Goal: Obtain resource: Obtain resource

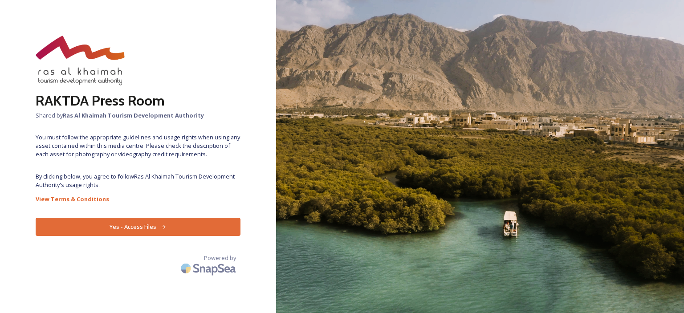
click at [184, 229] on button "Yes - Access Files" at bounding box center [138, 227] width 205 height 18
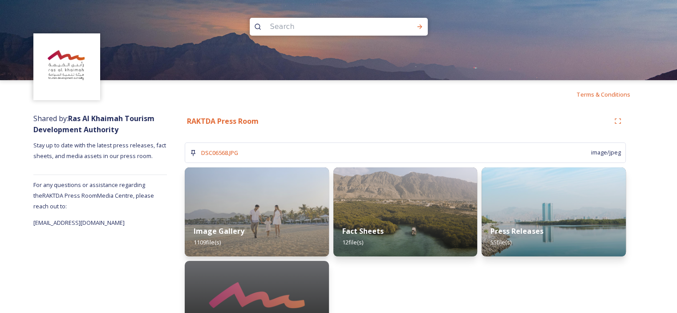
scroll to position [45, 0]
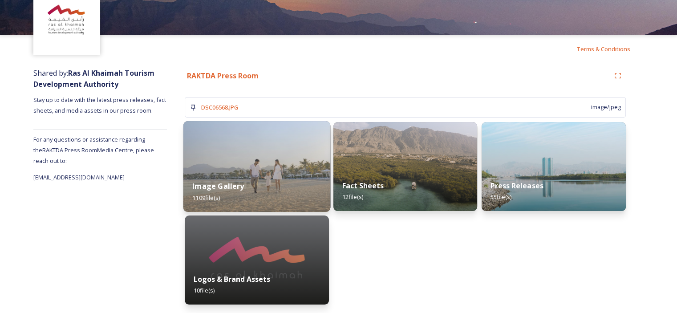
click at [232, 182] on strong "Image Gallery" at bounding box center [218, 186] width 52 height 10
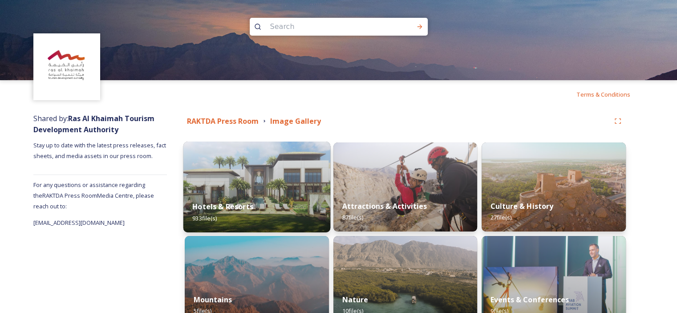
click at [258, 162] on img at bounding box center [256, 187] width 147 height 91
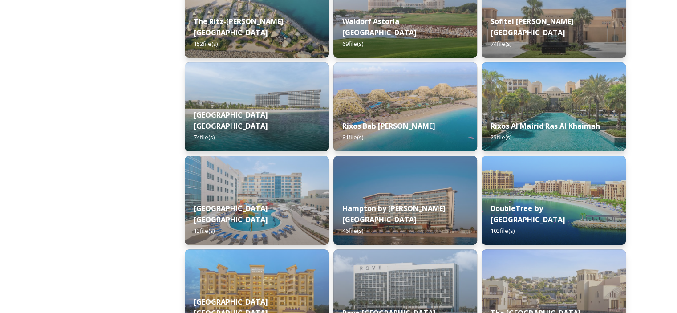
scroll to position [334, 0]
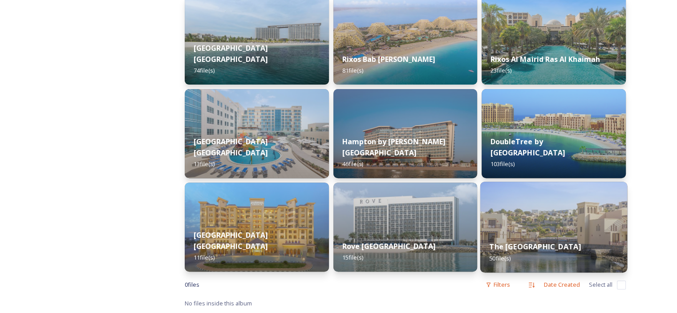
drag, startPoint x: 544, startPoint y: 247, endPoint x: 552, endPoint y: 263, distance: 17.3
click at [552, 263] on div "The [GEOGRAPHIC_DATA] 50 file(s)" at bounding box center [553, 252] width 147 height 41
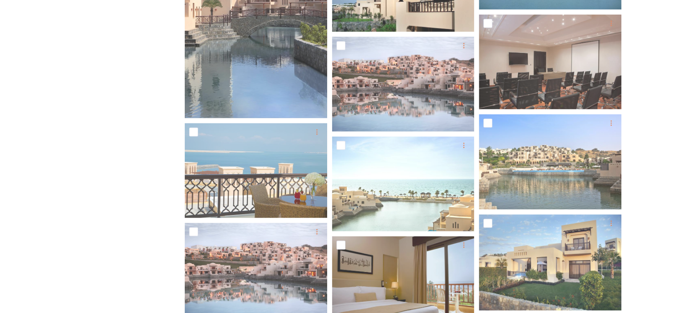
scroll to position [1736, 0]
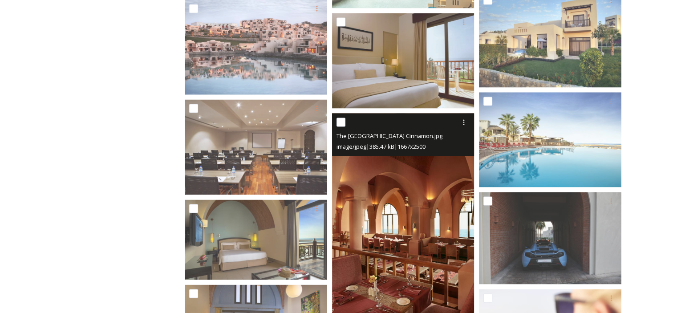
click at [374, 210] on img at bounding box center [403, 220] width 142 height 214
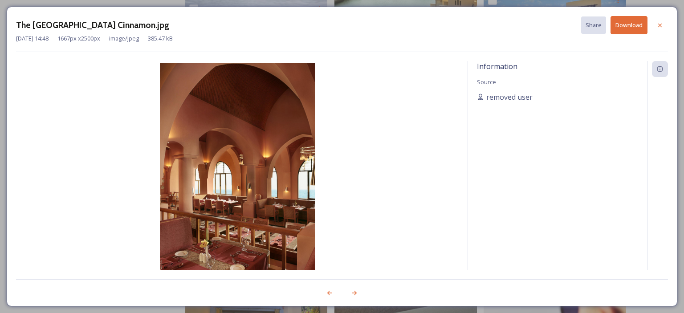
click at [657, 23] on icon at bounding box center [659, 25] width 7 height 7
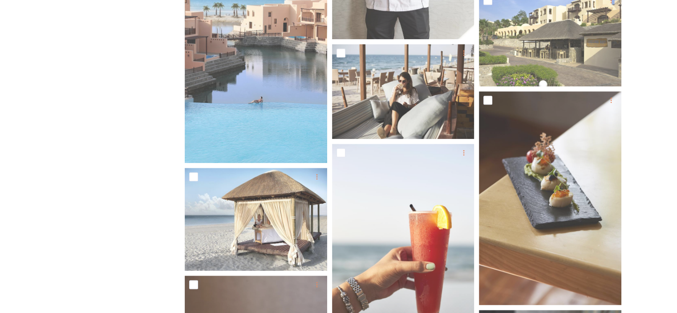
scroll to position [4762, 0]
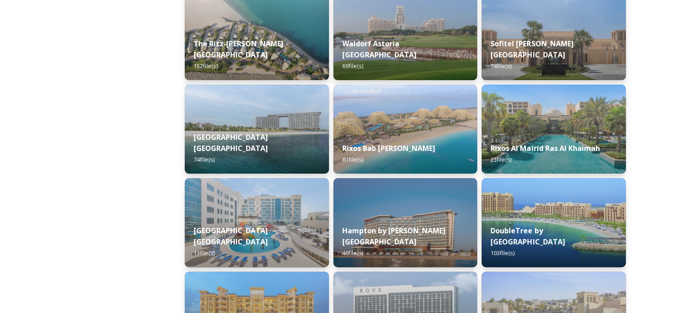
scroll to position [67, 0]
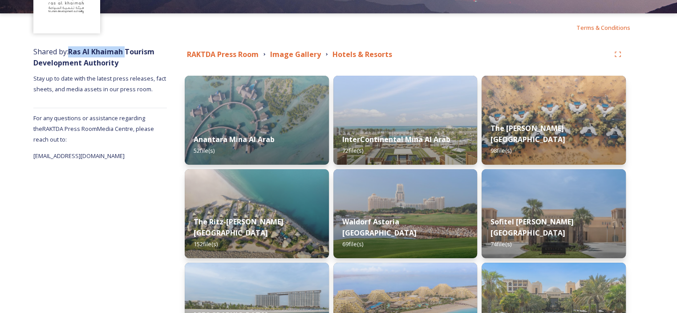
drag, startPoint x: 70, startPoint y: 51, endPoint x: 127, endPoint y: 51, distance: 57.0
click at [127, 51] on strong "Ras Al Khaimah Tourism Development Authority" at bounding box center [93, 57] width 121 height 21
click at [237, 54] on strong "RAKTDA Press Room" at bounding box center [223, 54] width 72 height 10
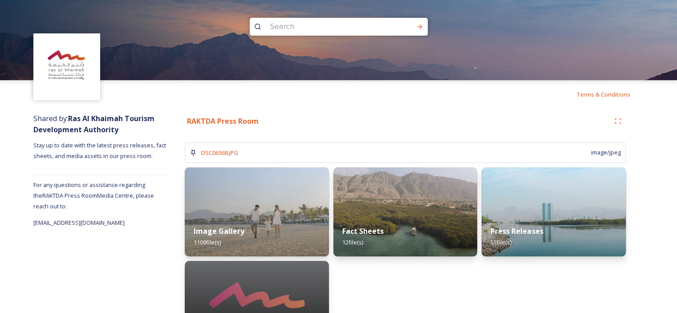
scroll to position [45, 0]
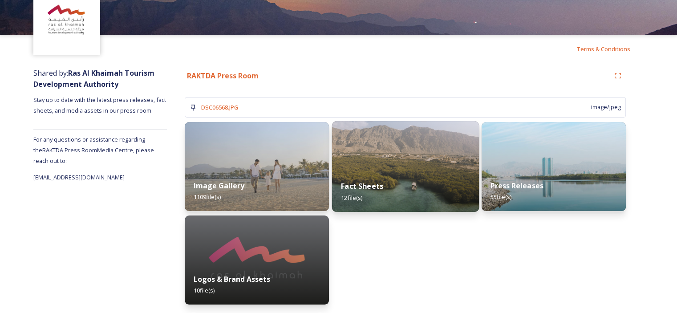
click at [378, 159] on img at bounding box center [405, 166] width 147 height 91
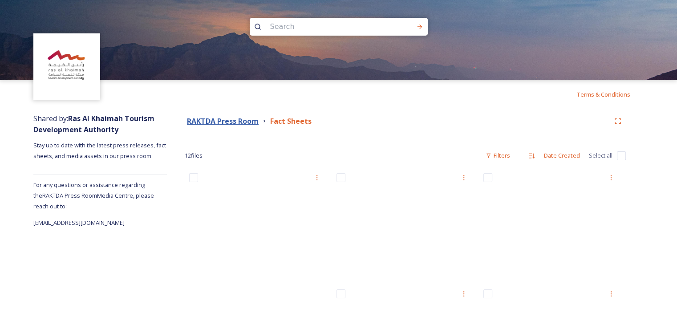
click at [207, 124] on strong "RAKTDA Press Room" at bounding box center [223, 121] width 72 height 10
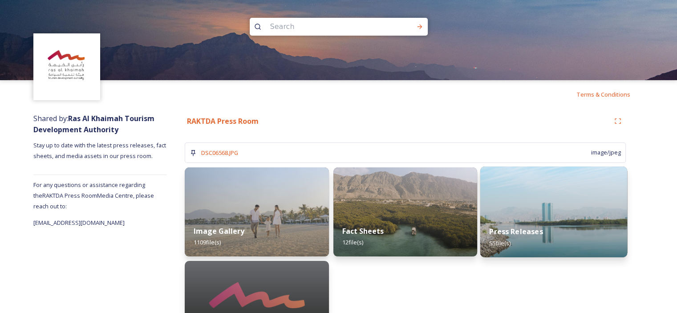
click at [515, 211] on img at bounding box center [553, 211] width 147 height 91
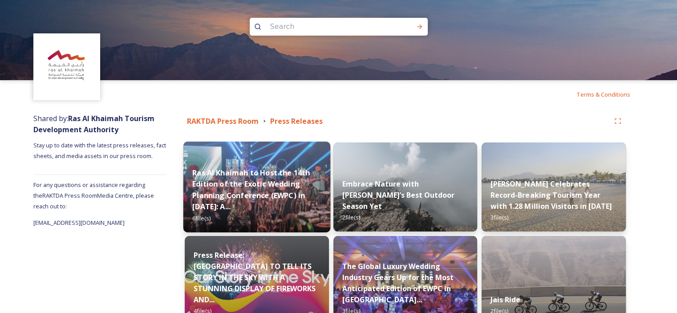
scroll to position [134, 0]
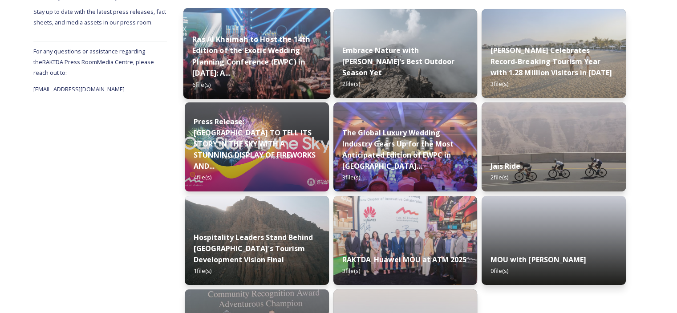
click at [289, 48] on strong "Ras Al Khaimah to Host the 14th Edition of the Exotic Wedding Planning Conferen…" at bounding box center [250, 56] width 117 height 44
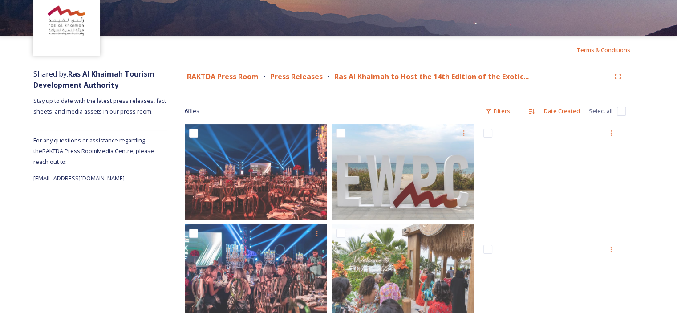
scroll to position [89, 0]
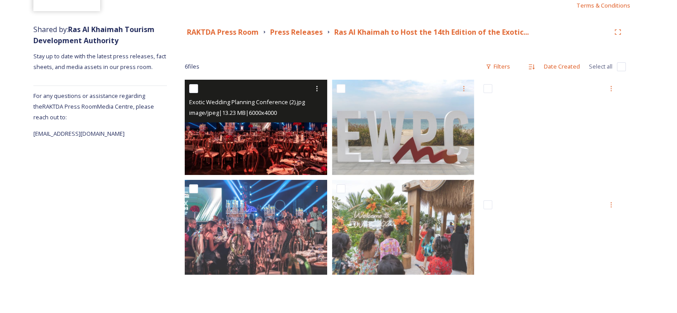
click at [274, 130] on img at bounding box center [256, 127] width 142 height 95
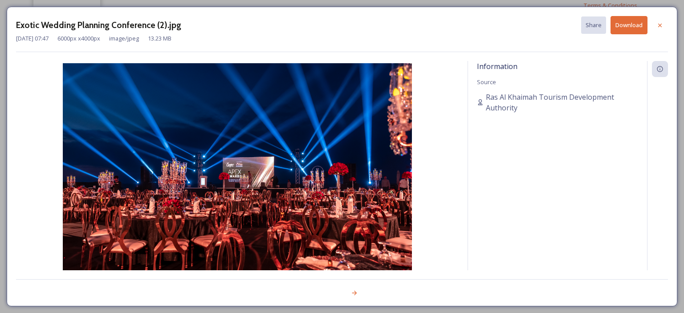
click at [662, 23] on icon at bounding box center [659, 25] width 7 height 7
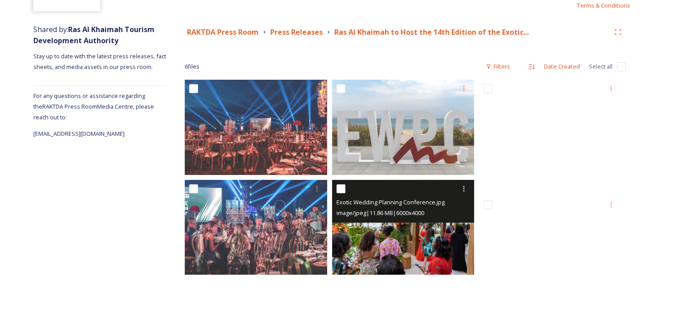
scroll to position [169, 0]
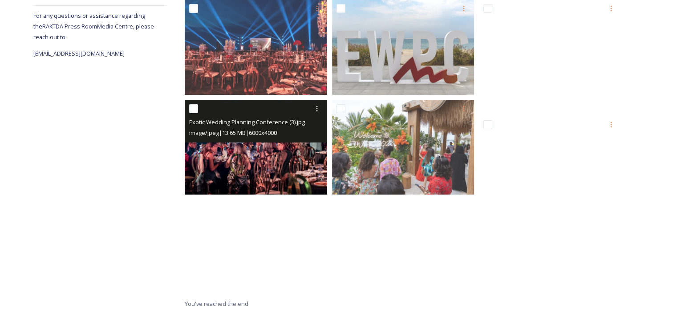
click at [271, 165] on img at bounding box center [256, 146] width 142 height 95
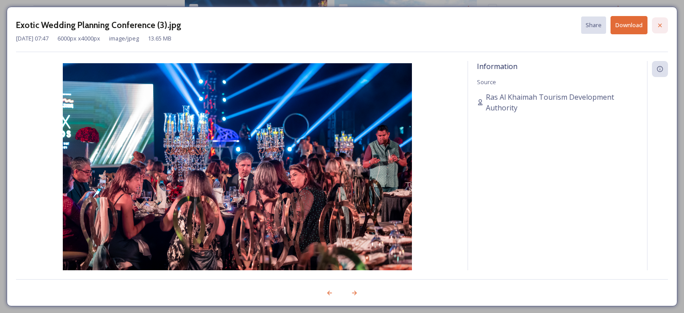
click at [661, 23] on icon at bounding box center [659, 25] width 7 height 7
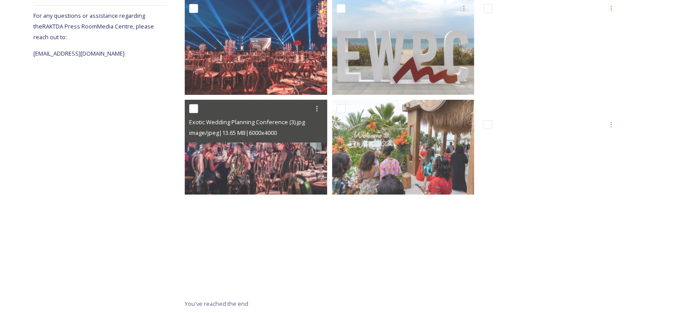
scroll to position [0, 0]
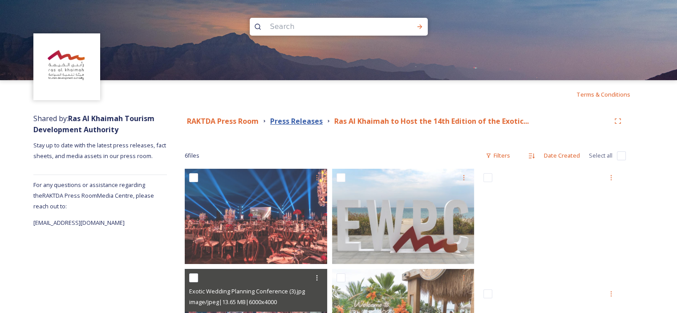
click at [308, 121] on strong "Press Releases" at bounding box center [296, 121] width 53 height 10
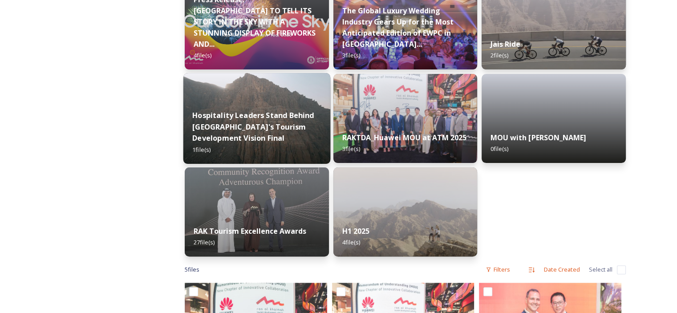
scroll to position [77, 0]
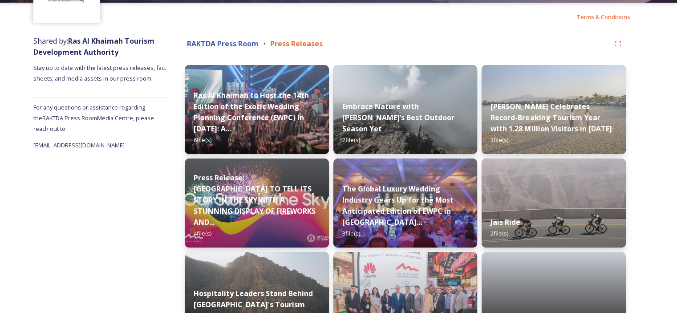
click at [230, 45] on strong "RAKTDA Press Room" at bounding box center [223, 44] width 72 height 10
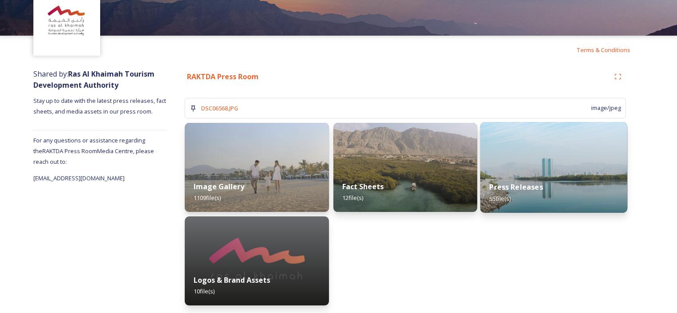
scroll to position [45, 0]
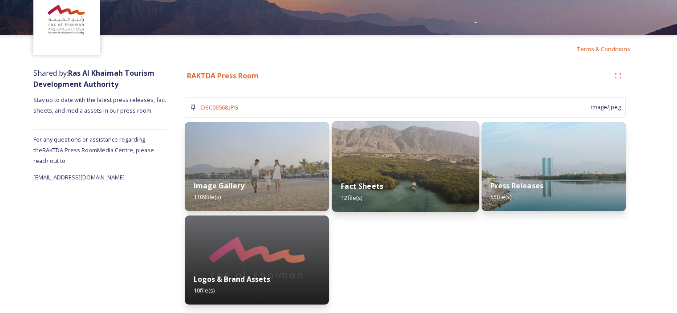
click at [373, 146] on img at bounding box center [405, 166] width 147 height 91
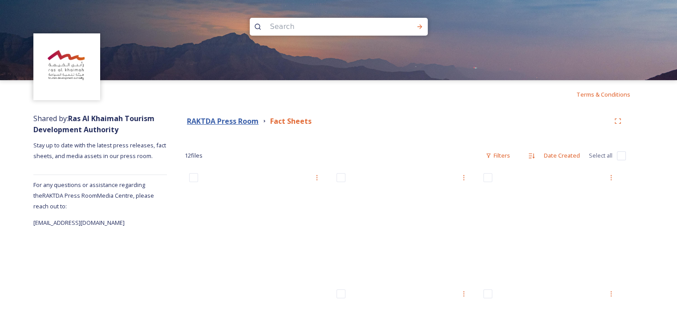
click at [240, 120] on strong "RAKTDA Press Room" at bounding box center [223, 121] width 72 height 10
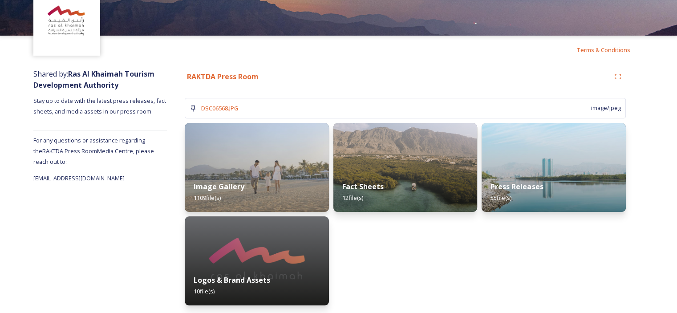
scroll to position [45, 0]
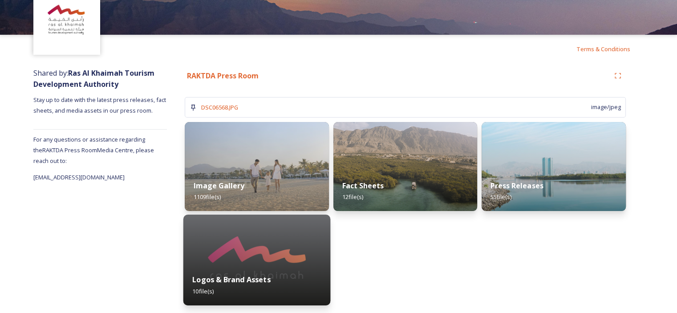
click at [250, 267] on div "Logos & Brand Assets 10 file(s)" at bounding box center [256, 285] width 147 height 41
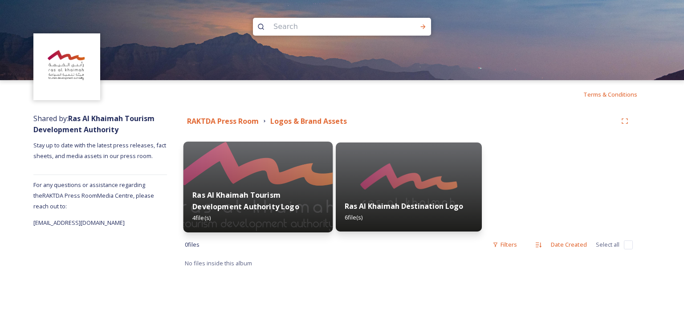
click at [291, 211] on strong "Ras Al Khaimah Tourism Development Authority Logo" at bounding box center [245, 200] width 107 height 21
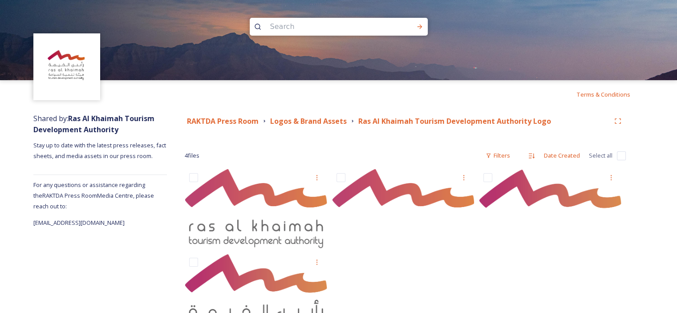
scroll to position [39, 0]
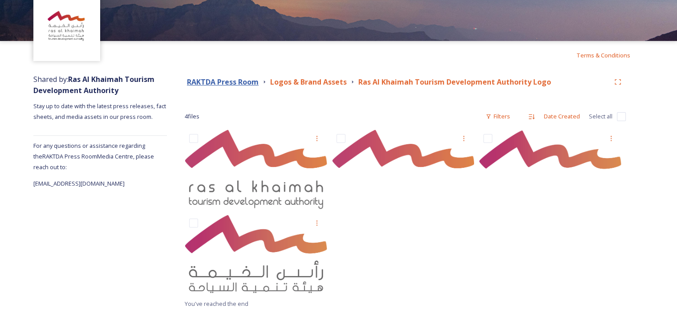
click at [215, 83] on strong "RAKTDA Press Room" at bounding box center [223, 82] width 72 height 10
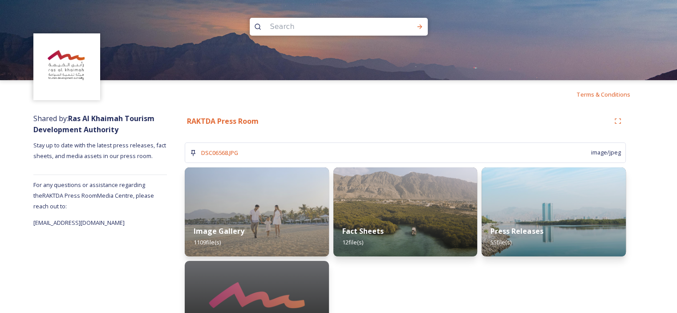
scroll to position [45, 0]
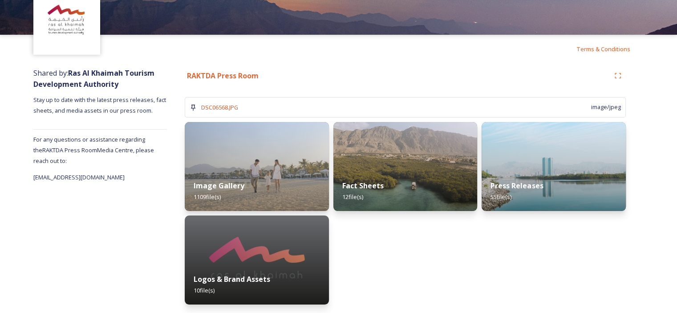
click at [235, 144] on img at bounding box center [257, 166] width 144 height 89
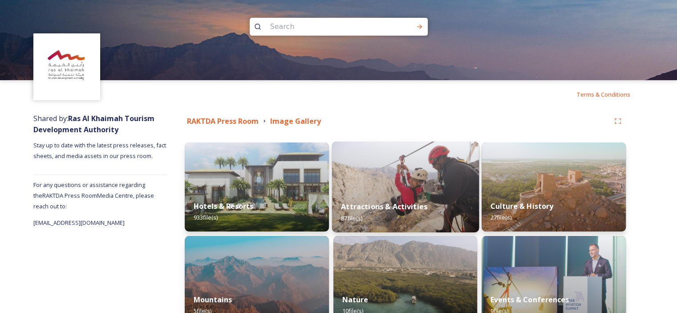
click at [388, 188] on img at bounding box center [405, 187] width 147 height 91
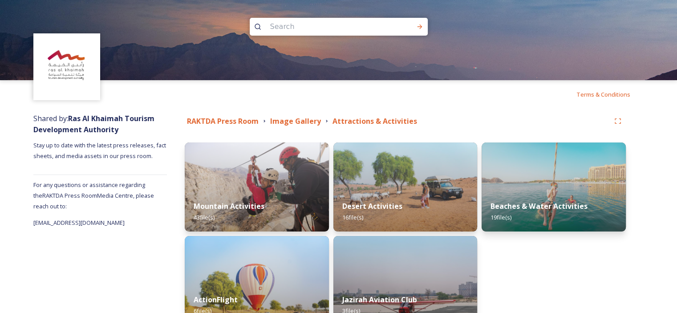
click at [212, 190] on img at bounding box center [257, 186] width 144 height 89
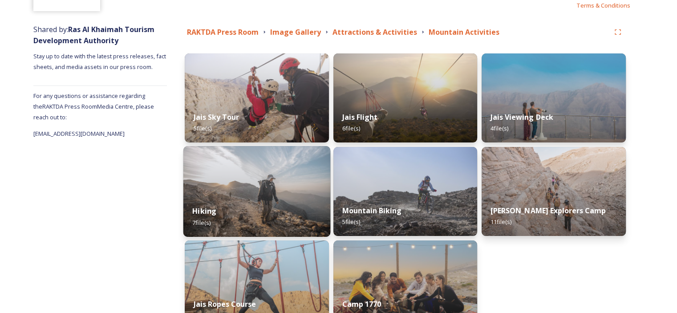
scroll to position [134, 0]
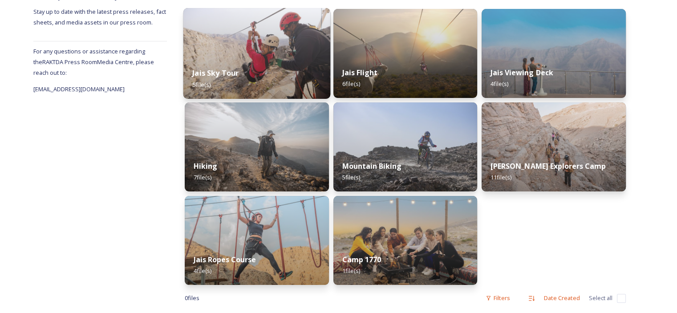
click at [256, 77] on div "Jais Sky Tour 5 file(s)" at bounding box center [256, 78] width 147 height 41
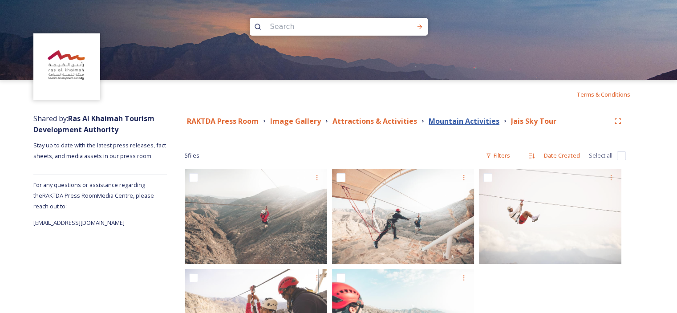
click at [458, 124] on strong "Mountain Activities" at bounding box center [464, 121] width 71 height 10
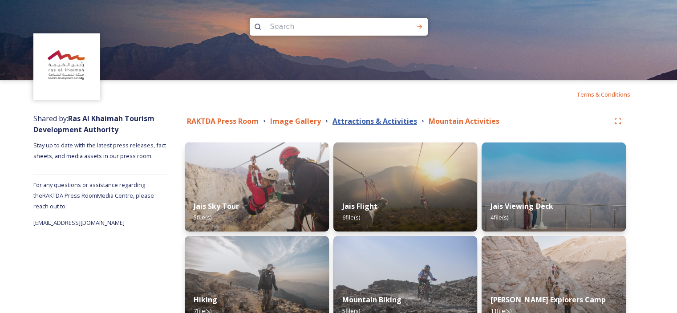
click at [379, 124] on strong "Attractions & Activities" at bounding box center [374, 121] width 85 height 10
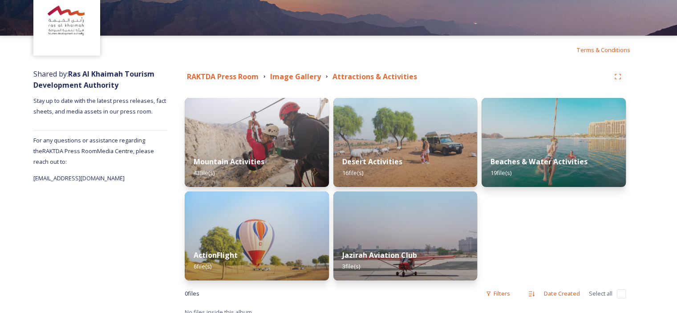
scroll to position [53, 0]
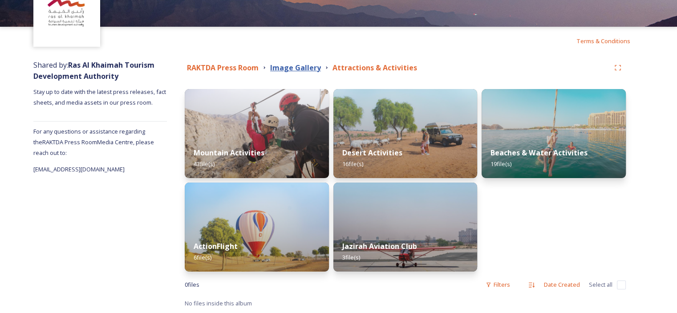
drag, startPoint x: 288, startPoint y: 65, endPoint x: 292, endPoint y: 81, distance: 16.2
click at [288, 65] on strong "Image Gallery" at bounding box center [295, 68] width 51 height 10
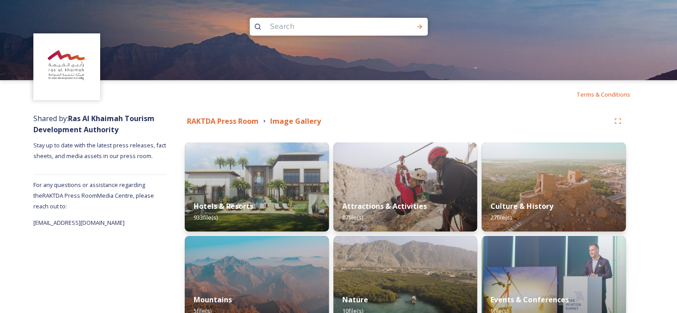
click at [454, 105] on div "Terms & Conditions" at bounding box center [338, 94] width 677 height 28
